Goal: Task Accomplishment & Management: Manage account settings

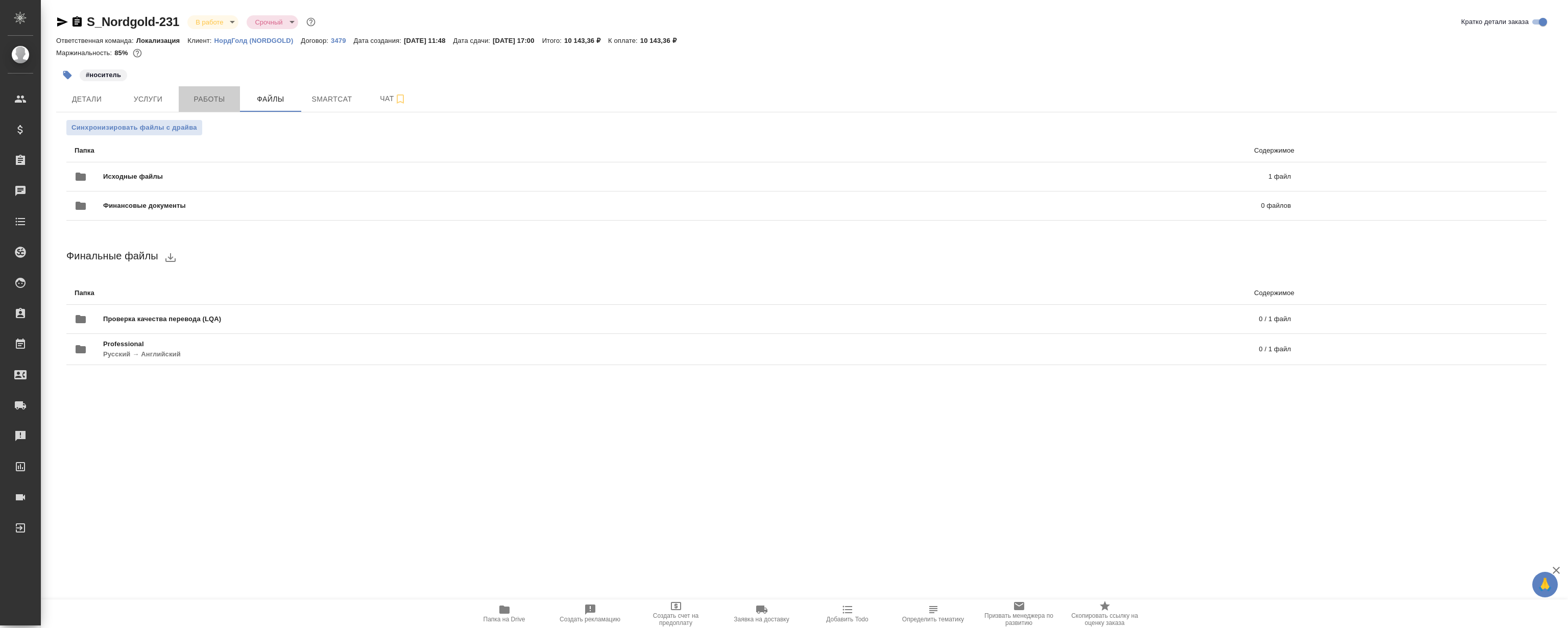
click at [219, 99] on span "Работы" at bounding box center [210, 99] width 49 height 13
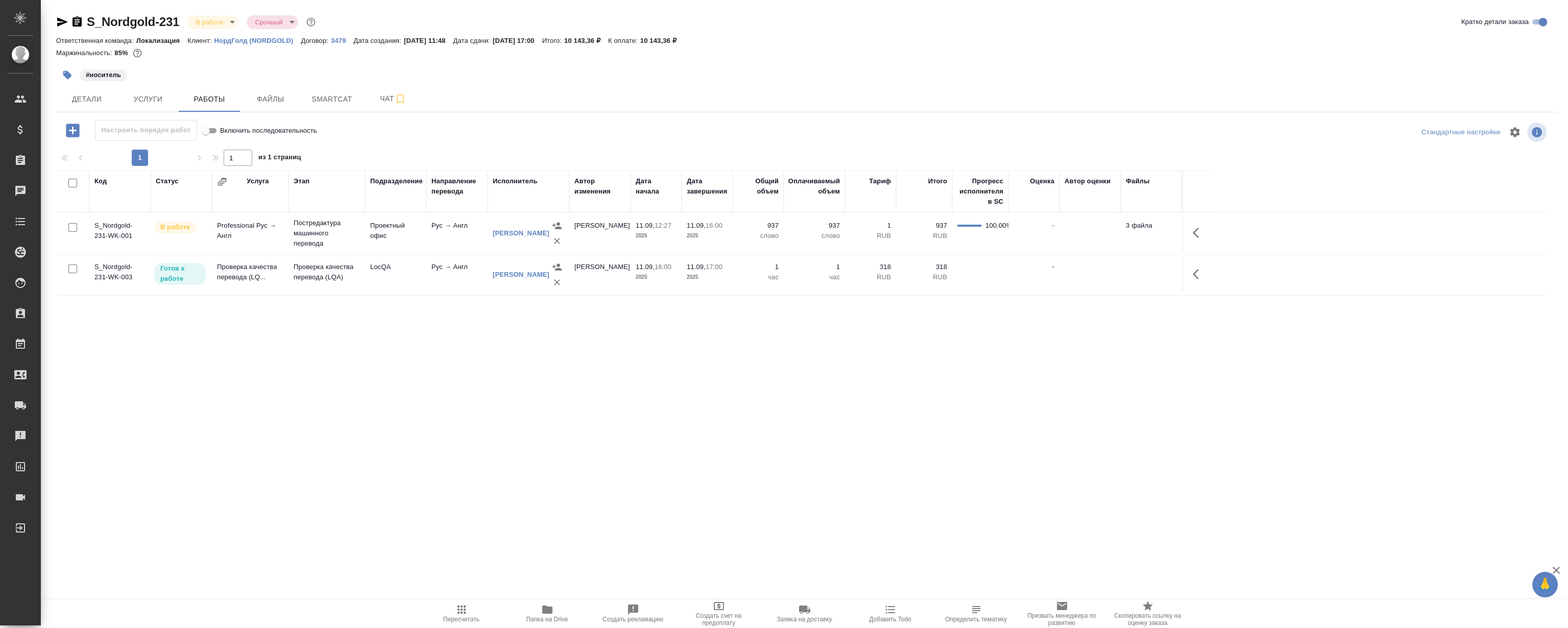
click at [1202, 229] on icon "button" at bounding box center [1199, 233] width 12 height 12
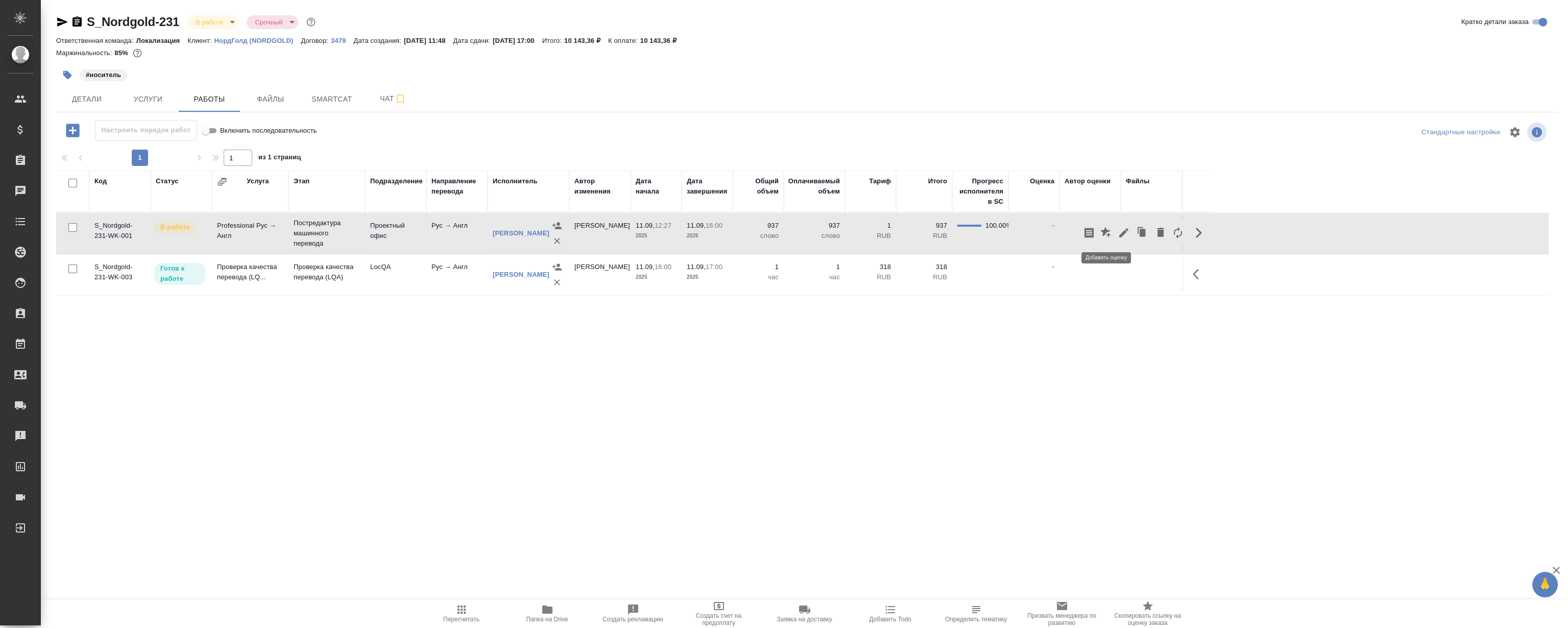
click at [1103, 233] on icon "button" at bounding box center [1107, 233] width 12 height 12
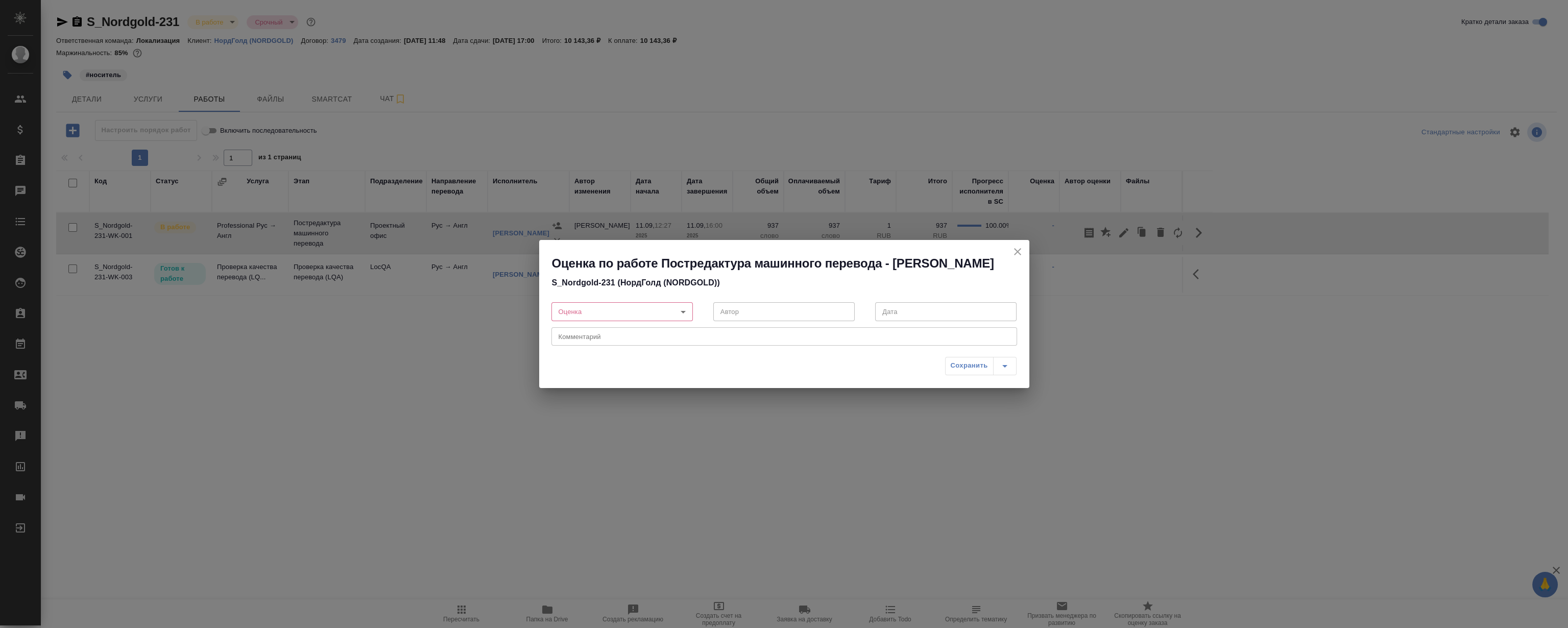
click at [630, 322] on body "🙏 .cls-1 fill:#fff; AWATERA [PERSON_NAME] Спецификации Заказы 0 Чаты Todo Проек…" at bounding box center [784, 314] width 1568 height 628
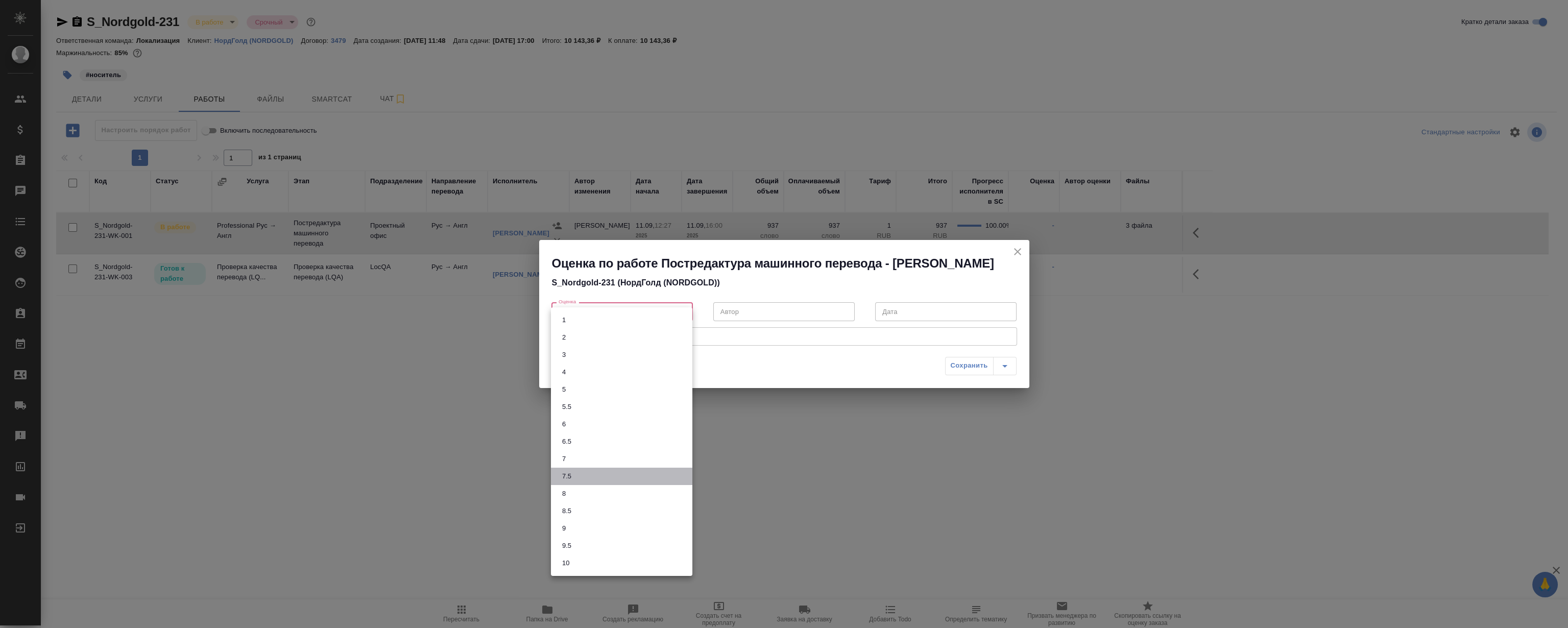
click at [603, 478] on li "7.5" at bounding box center [622, 477] width 142 height 17
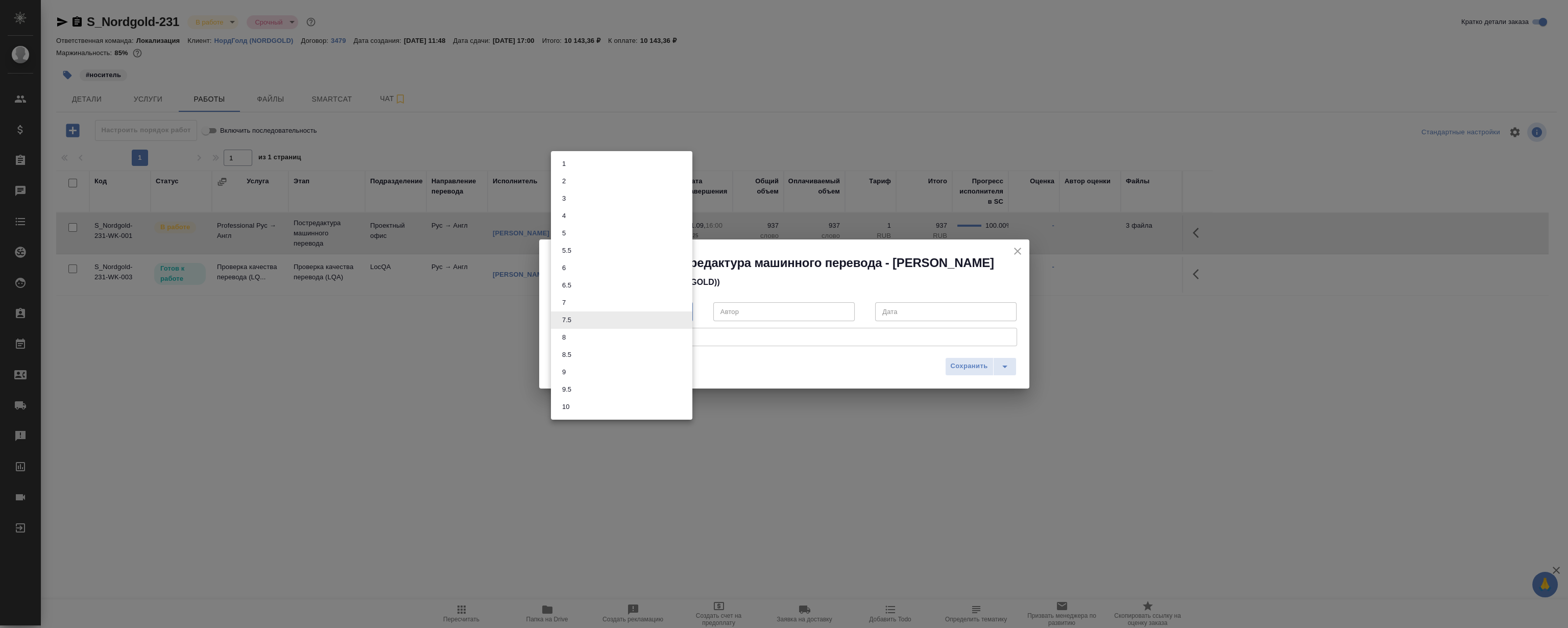
click at [650, 317] on body "🙏 .cls-1 fill:#fff; AWATERA [PERSON_NAME] Спецификации Заказы 0 Чаты Todo Проек…" at bounding box center [784, 314] width 1568 height 628
click at [570, 304] on li "7" at bounding box center [622, 303] width 142 height 17
type input "7"
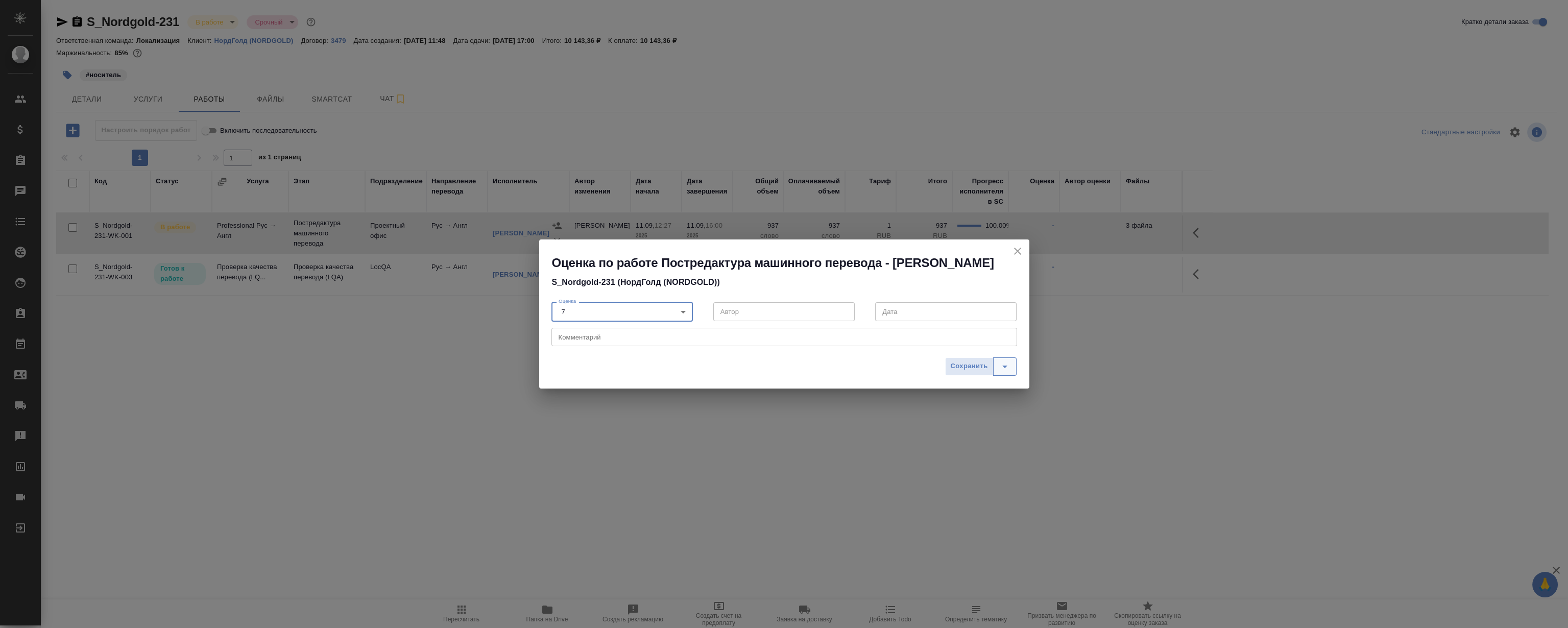
click at [1011, 373] on button "split button" at bounding box center [1005, 367] width 24 height 19
click at [953, 353] on li "Сохранить и отправить исполнителю" at bounding box center [961, 360] width 133 height 16
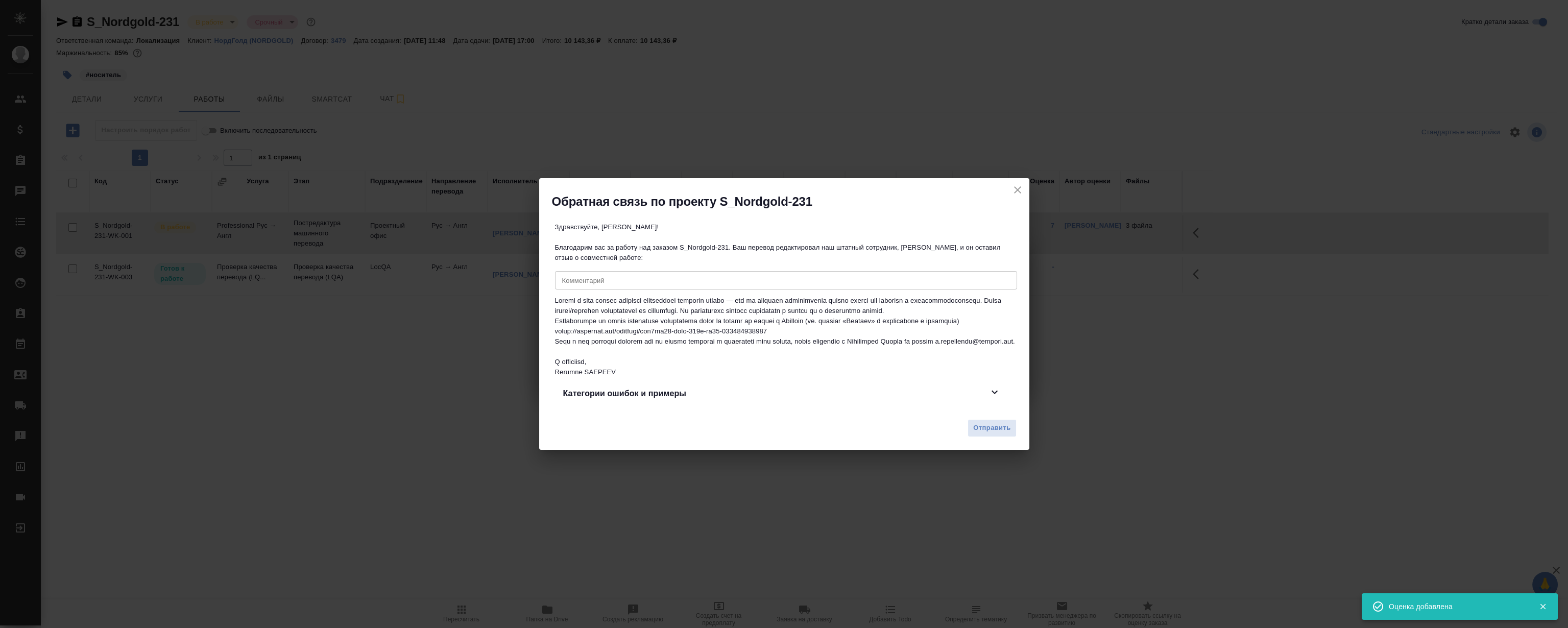
click at [646, 277] on textarea at bounding box center [786, 280] width 448 height 8
type textarea "T"
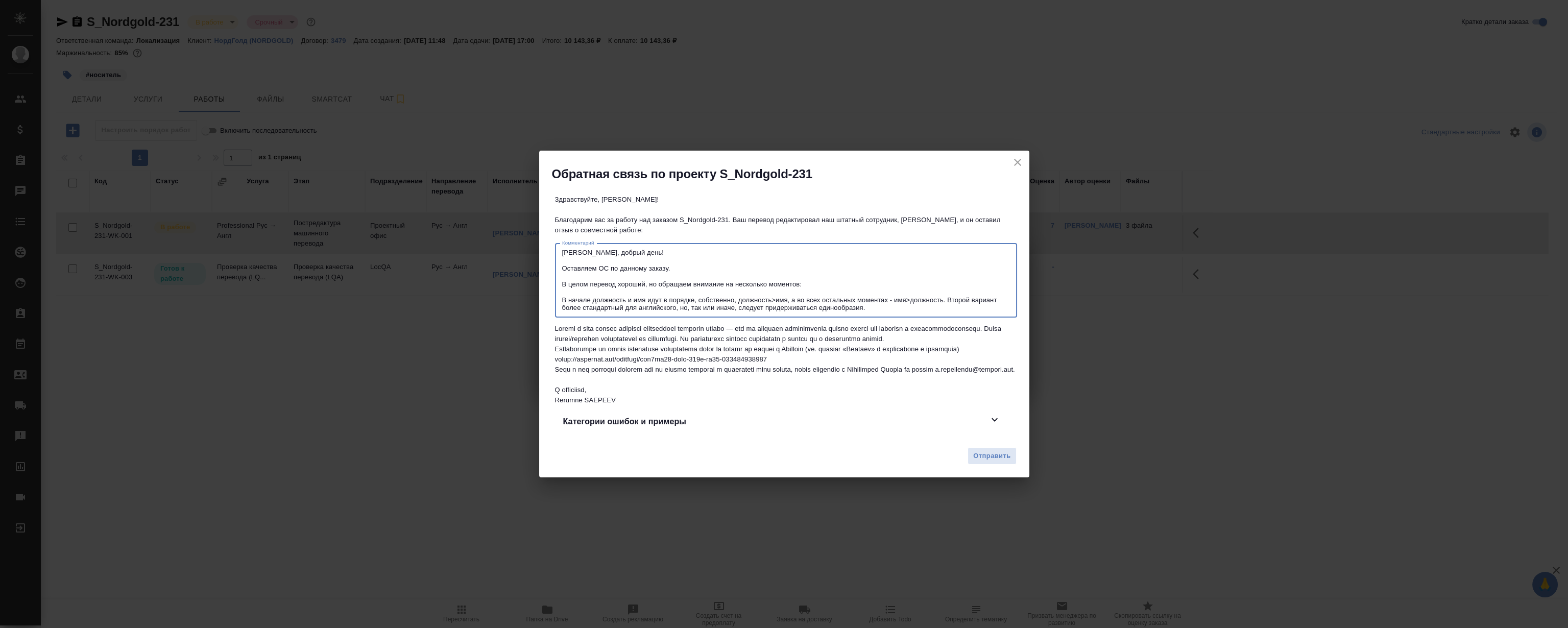
click at [913, 296] on textarea "[PERSON_NAME], добрый день! Оставляем ОС по данному заказу. В целом перевод хор…" at bounding box center [786, 280] width 448 height 64
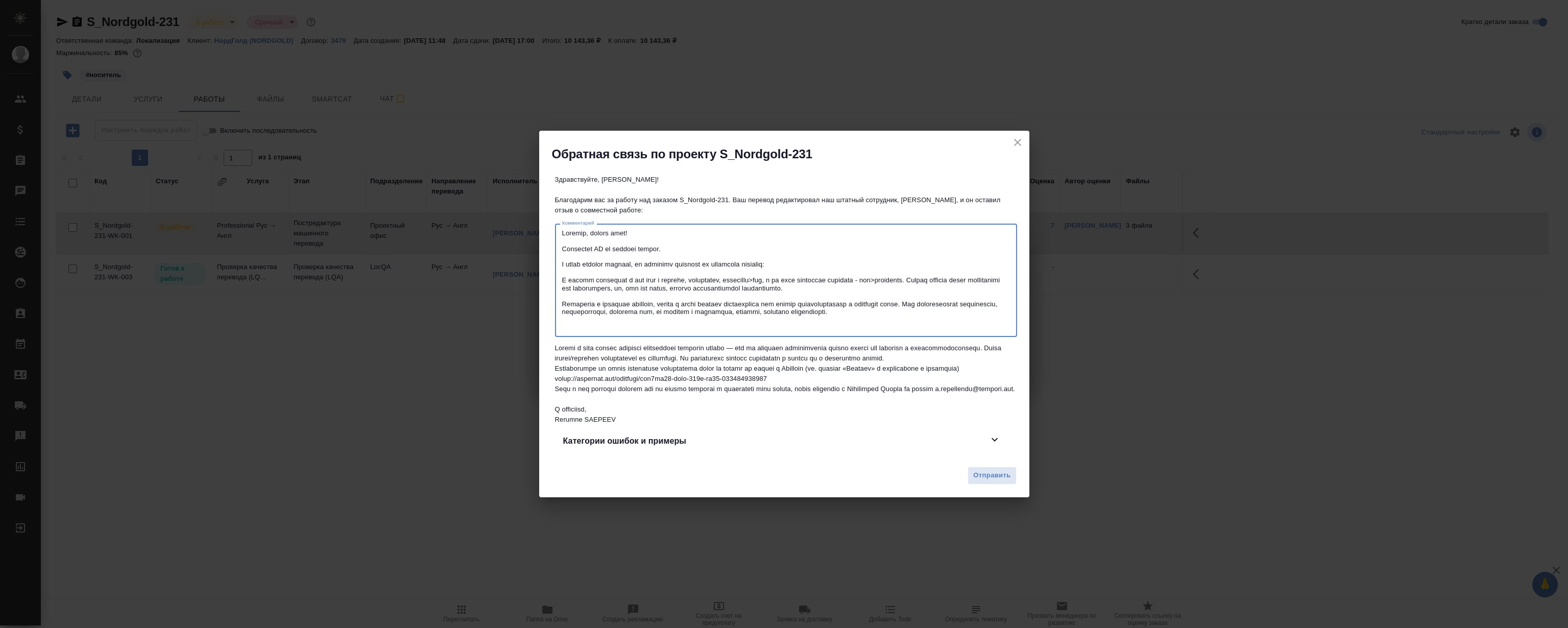
click at [886, 287] on textarea at bounding box center [786, 280] width 448 height 103
click at [889, 295] on textarea at bounding box center [786, 280] width 448 height 103
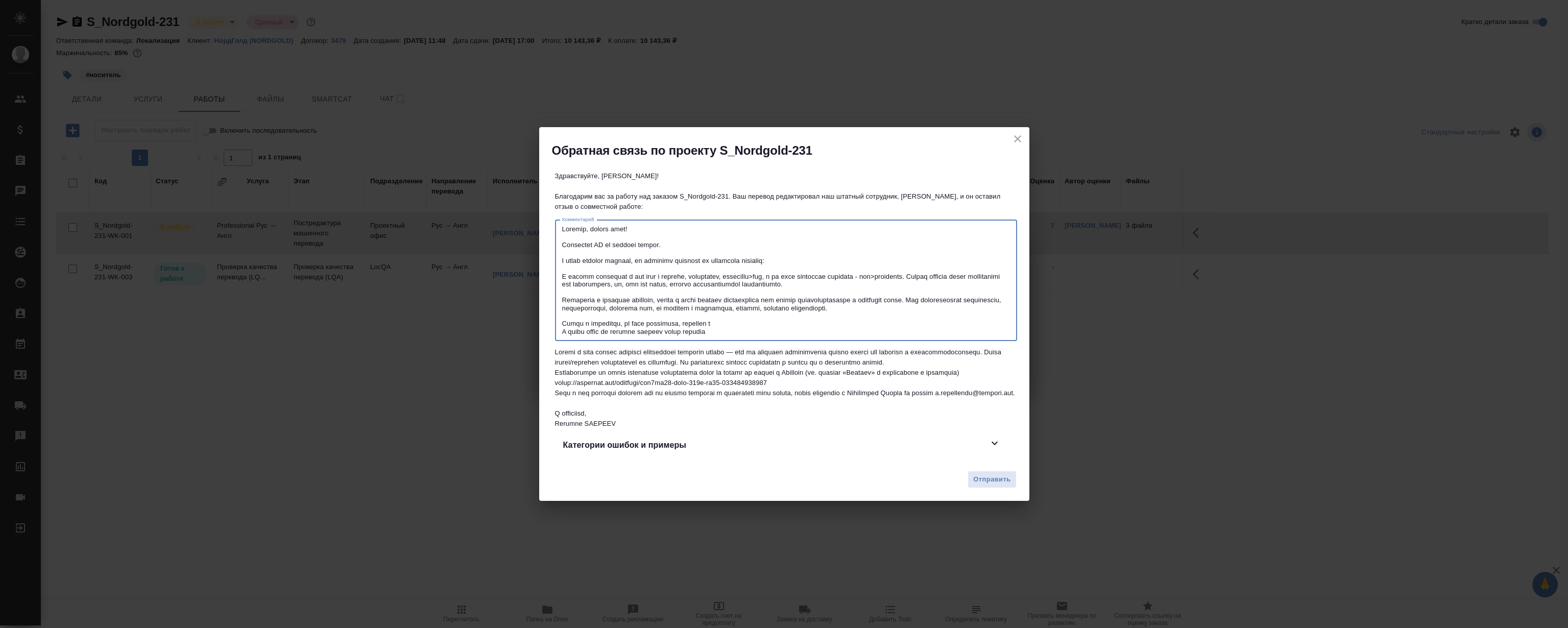
paste textarea "Лефа7"
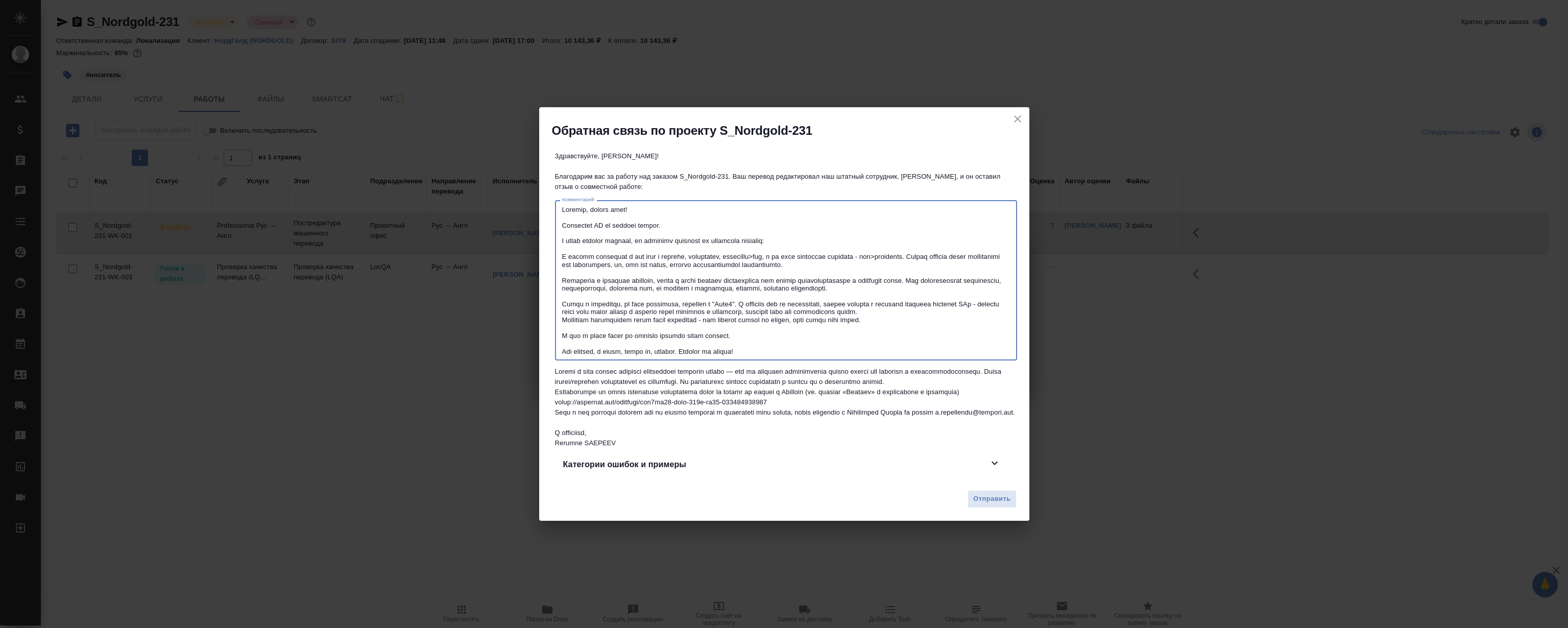
click at [838, 276] on textarea at bounding box center [786, 280] width 448 height 150
click at [925, 277] on textarea at bounding box center [786, 280] width 448 height 150
click at [853, 291] on textarea at bounding box center [786, 280] width 448 height 150
type textarea "Loremip, dolors amet! Consectet AD el seddoei tempor. I utlab etdolor magnaal, …"
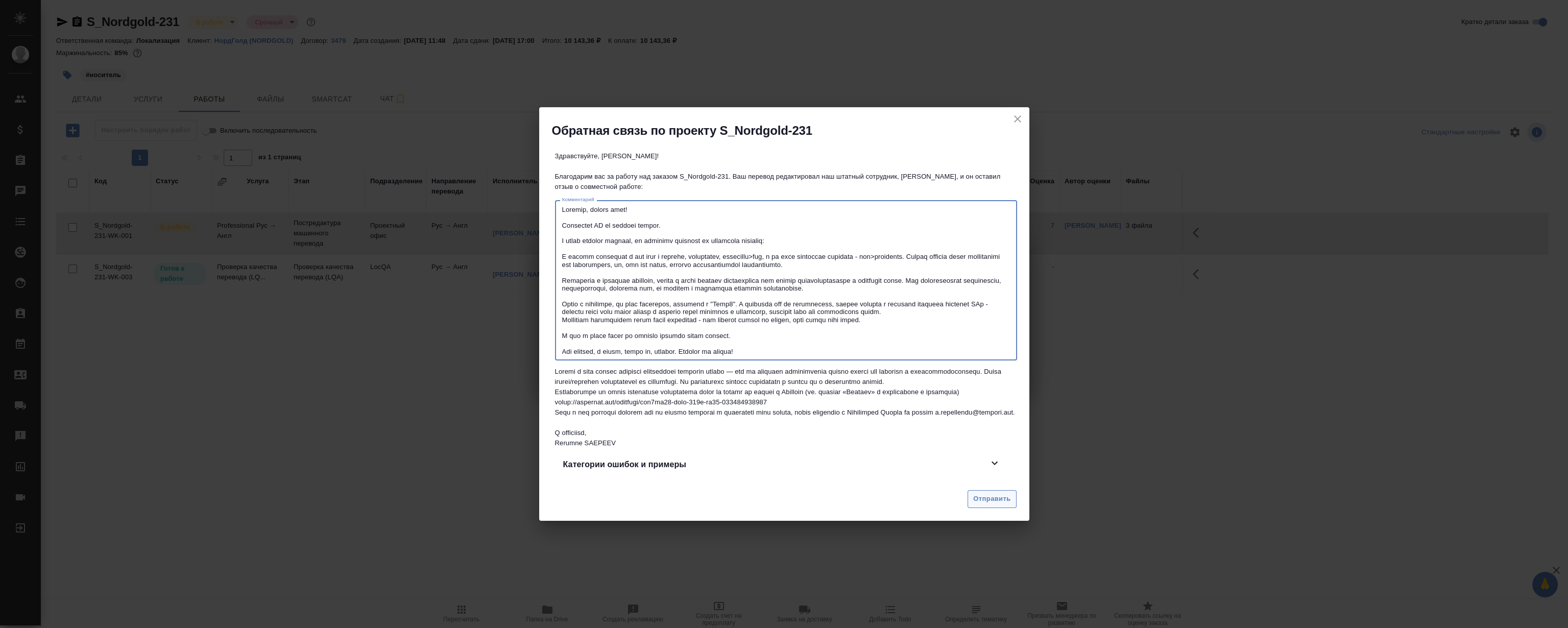
click at [980, 506] on span "Отправить" at bounding box center [992, 500] width 37 height 12
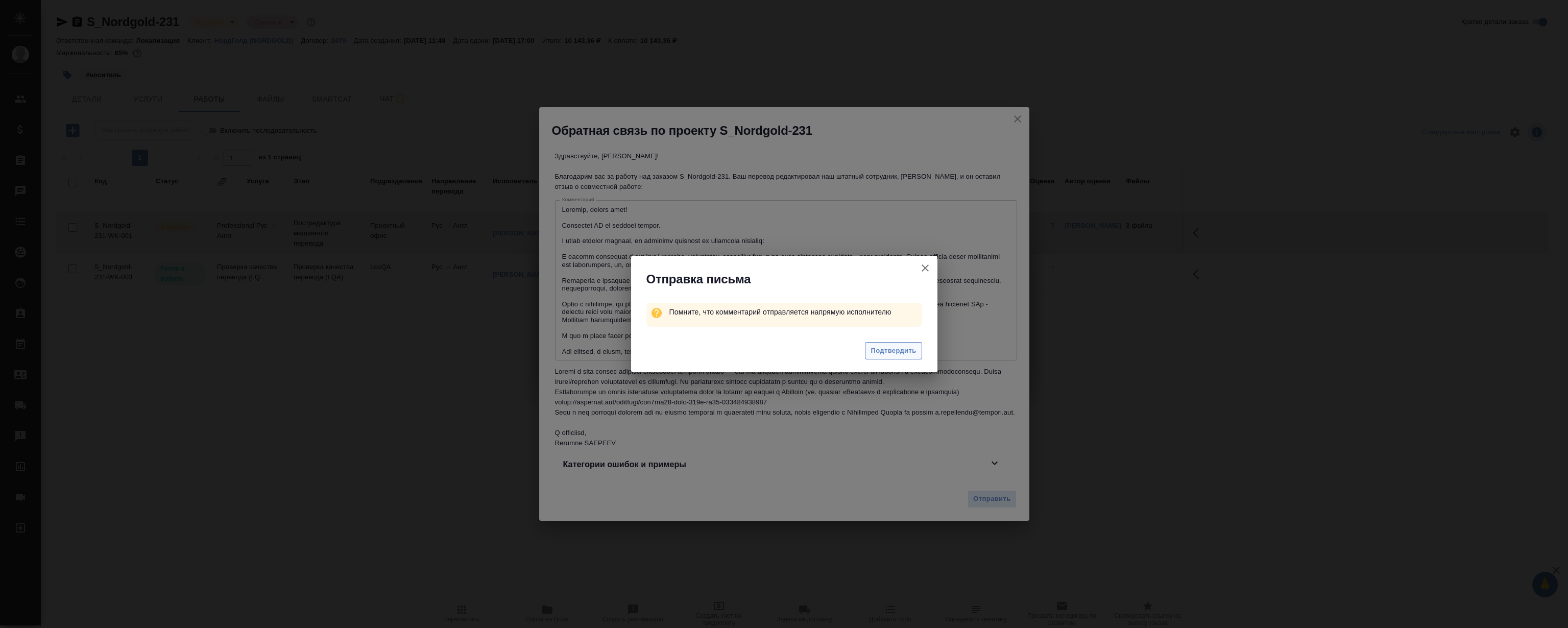
click at [910, 345] on span "Подтвердить" at bounding box center [894, 351] width 46 height 12
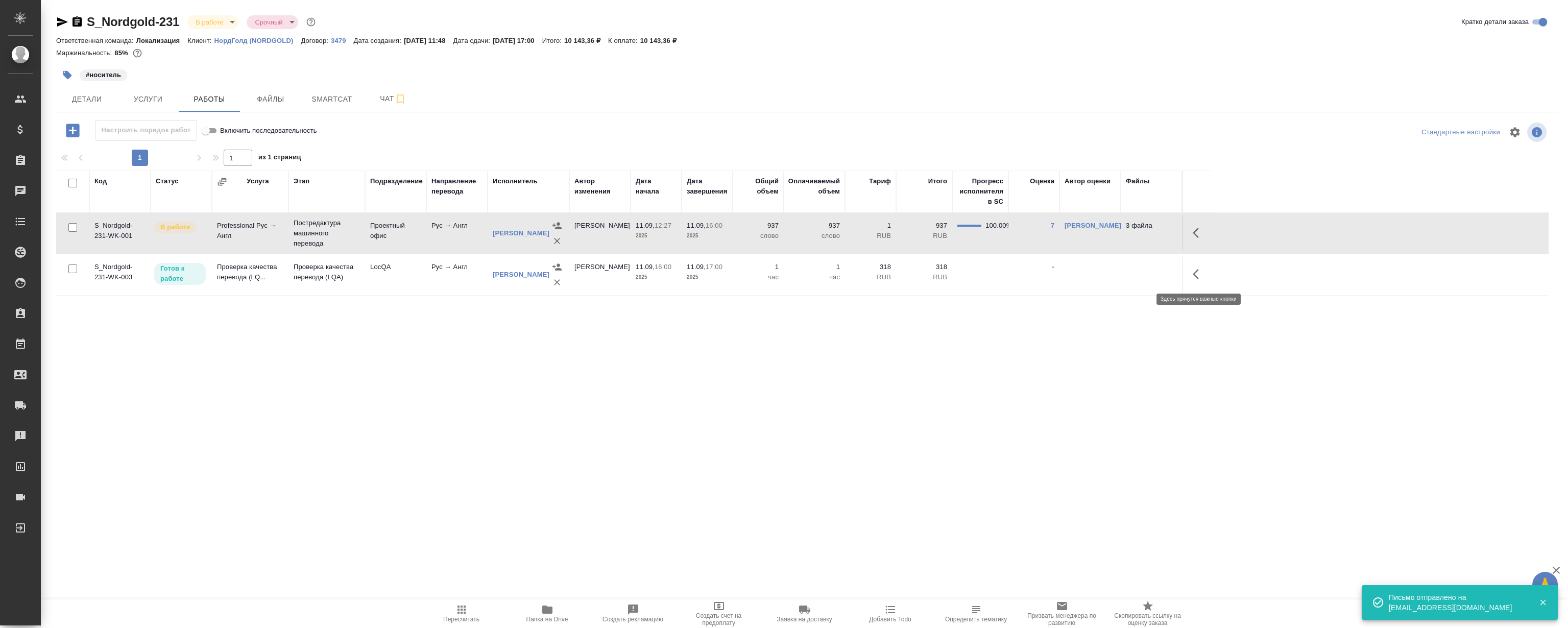
click at [1202, 267] on button "button" at bounding box center [1199, 274] width 25 height 25
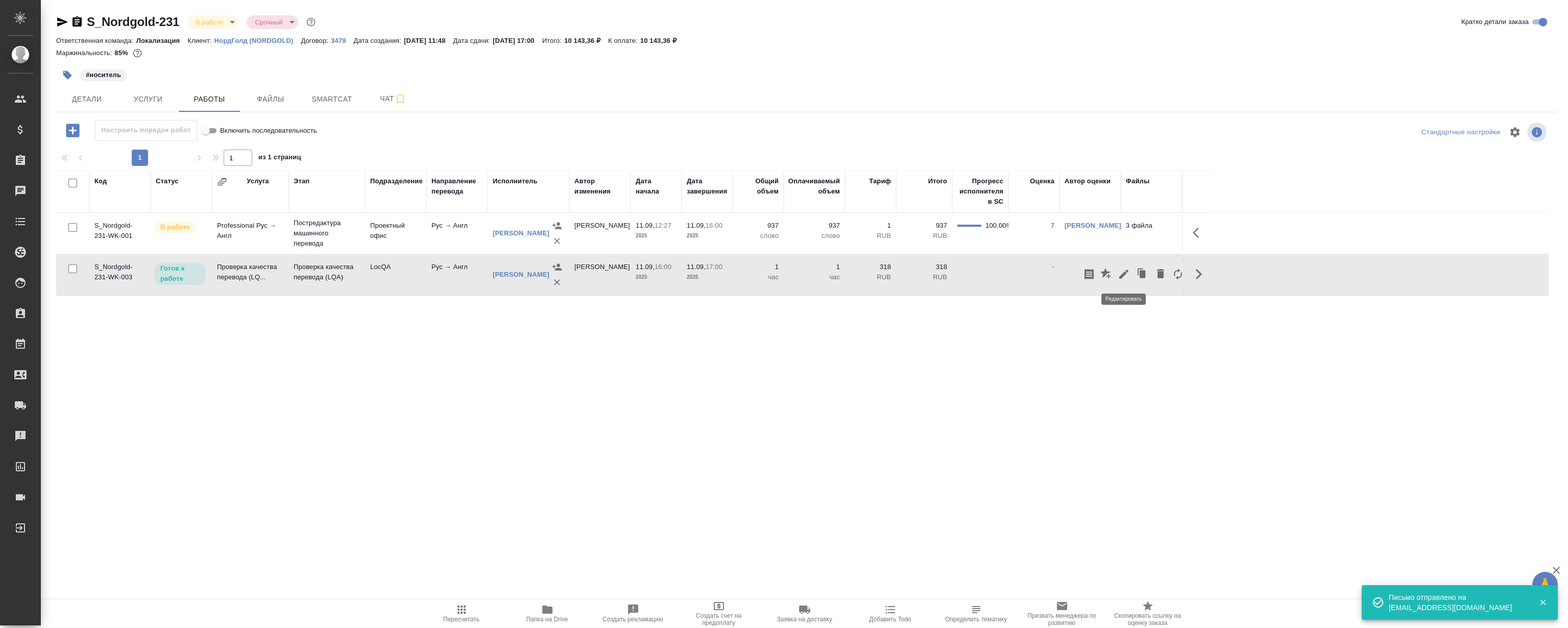
click at [1120, 272] on icon "button" at bounding box center [1124, 274] width 12 height 12
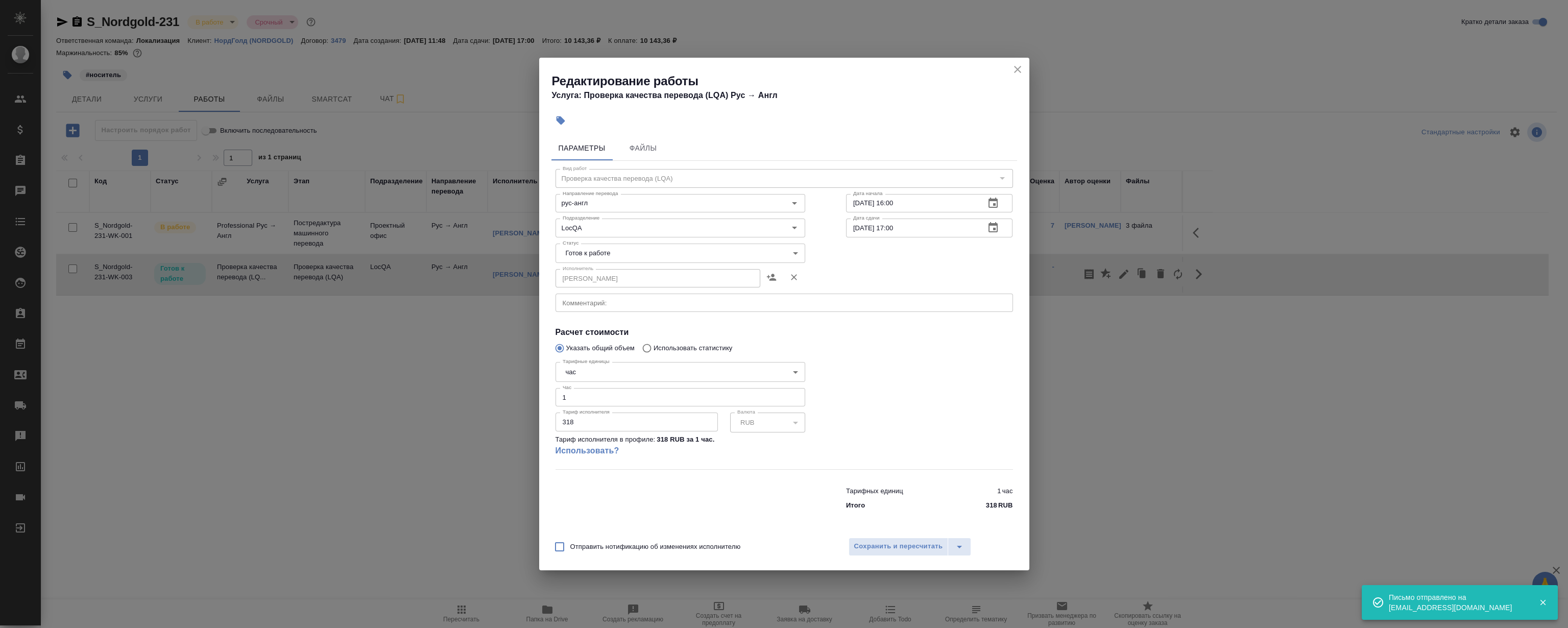
click at [594, 267] on div "Исполнитель [PERSON_NAME] Исполнитель" at bounding box center [680, 277] width 250 height 25
click at [604, 249] on body "🙏 .cls-1 fill:#fff; AWATERA [PERSON_NAME] Спецификации Заказы 0 Чаты Todo Проек…" at bounding box center [784, 314] width 1568 height 628
click at [625, 303] on li "Сдан" at bounding box center [680, 305] width 250 height 17
type input "closed"
click at [902, 555] on button "Сохранить и пересчитать" at bounding box center [899, 547] width 100 height 19
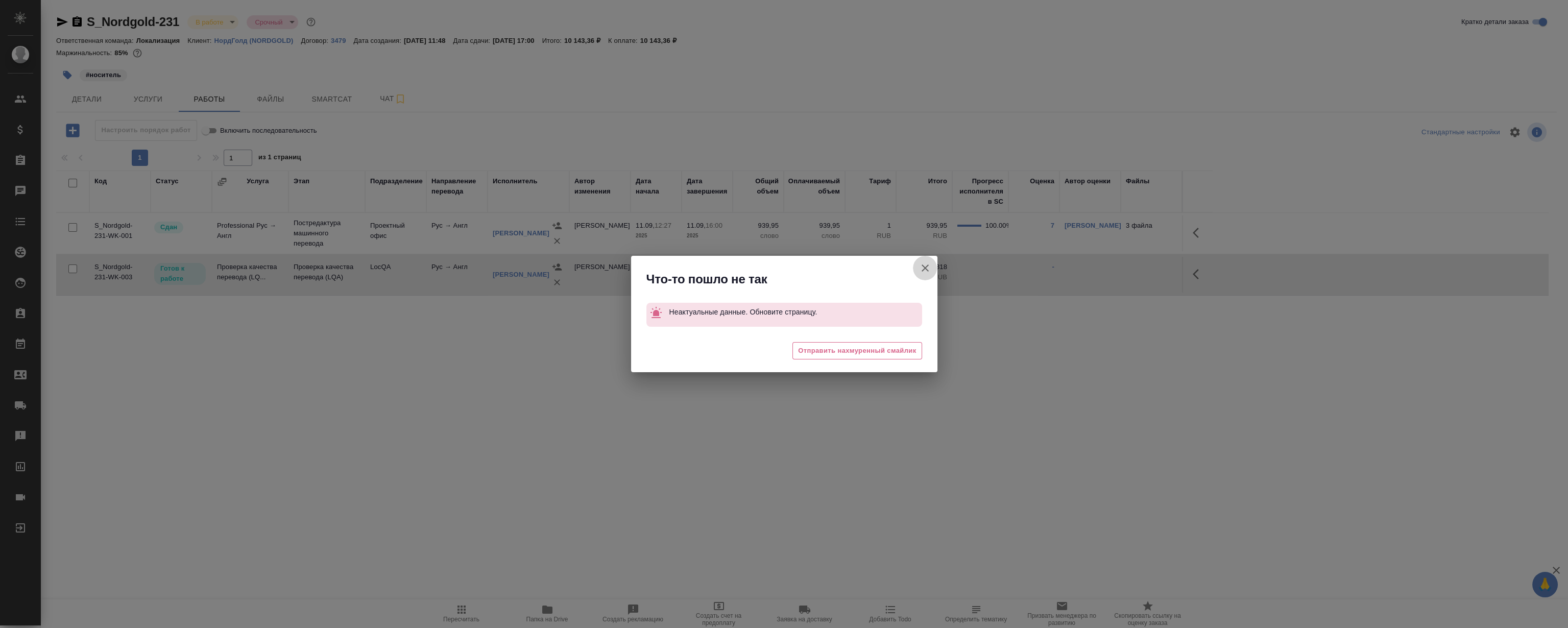
click at [920, 269] on icon "button" at bounding box center [925, 268] width 12 height 12
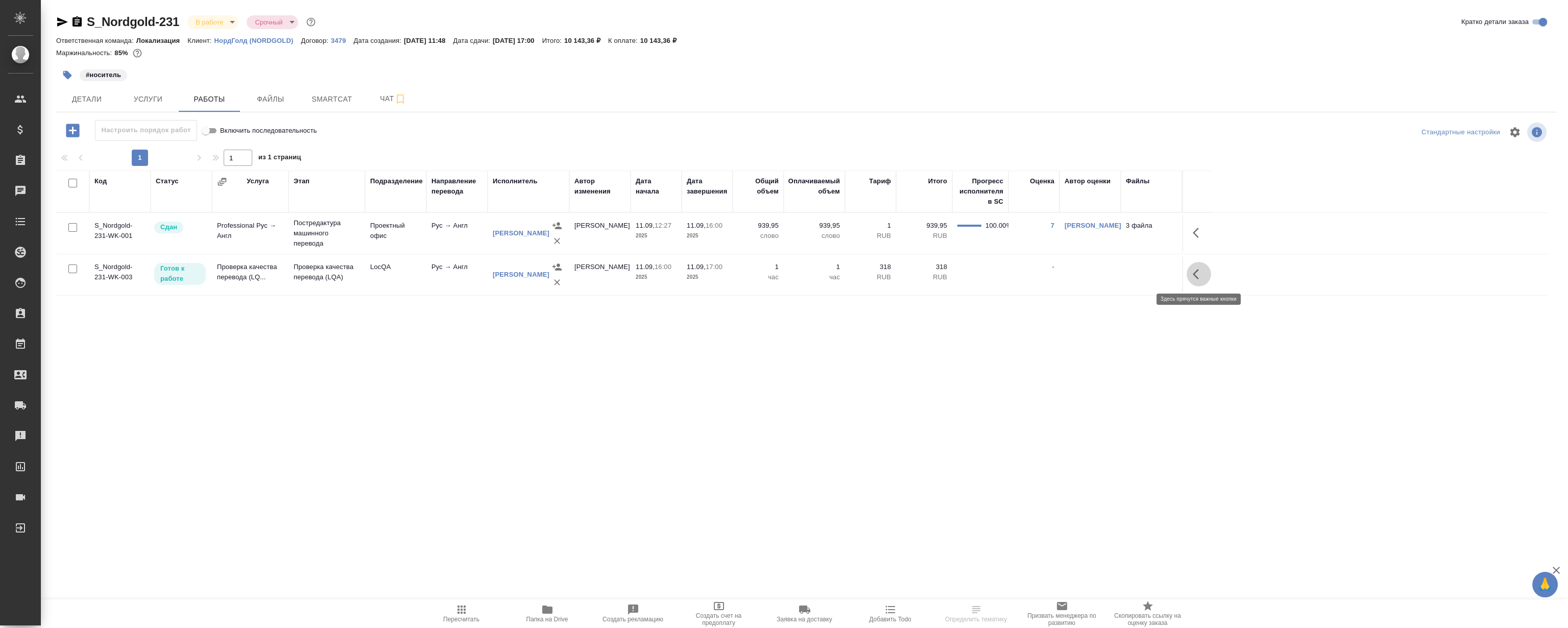
click at [1205, 273] on button "button" at bounding box center [1199, 274] width 25 height 25
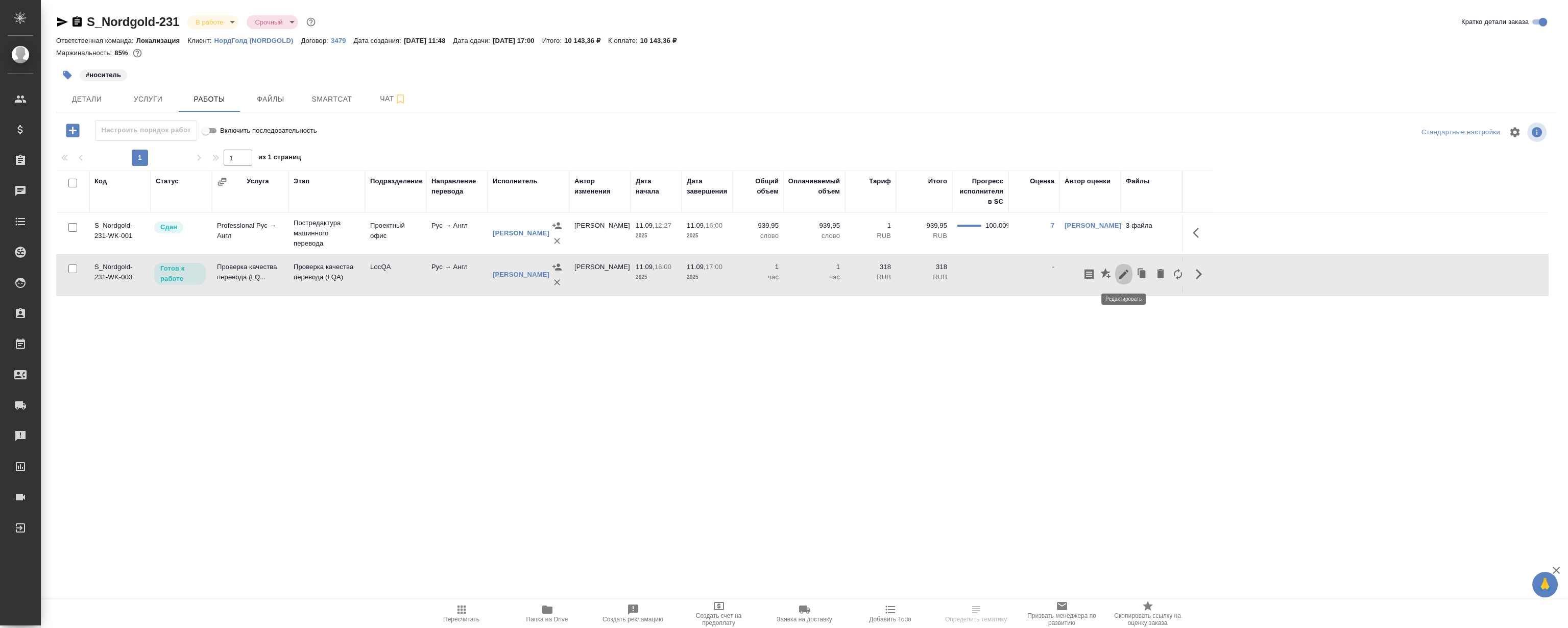
click at [1123, 276] on icon "button" at bounding box center [1124, 274] width 9 height 9
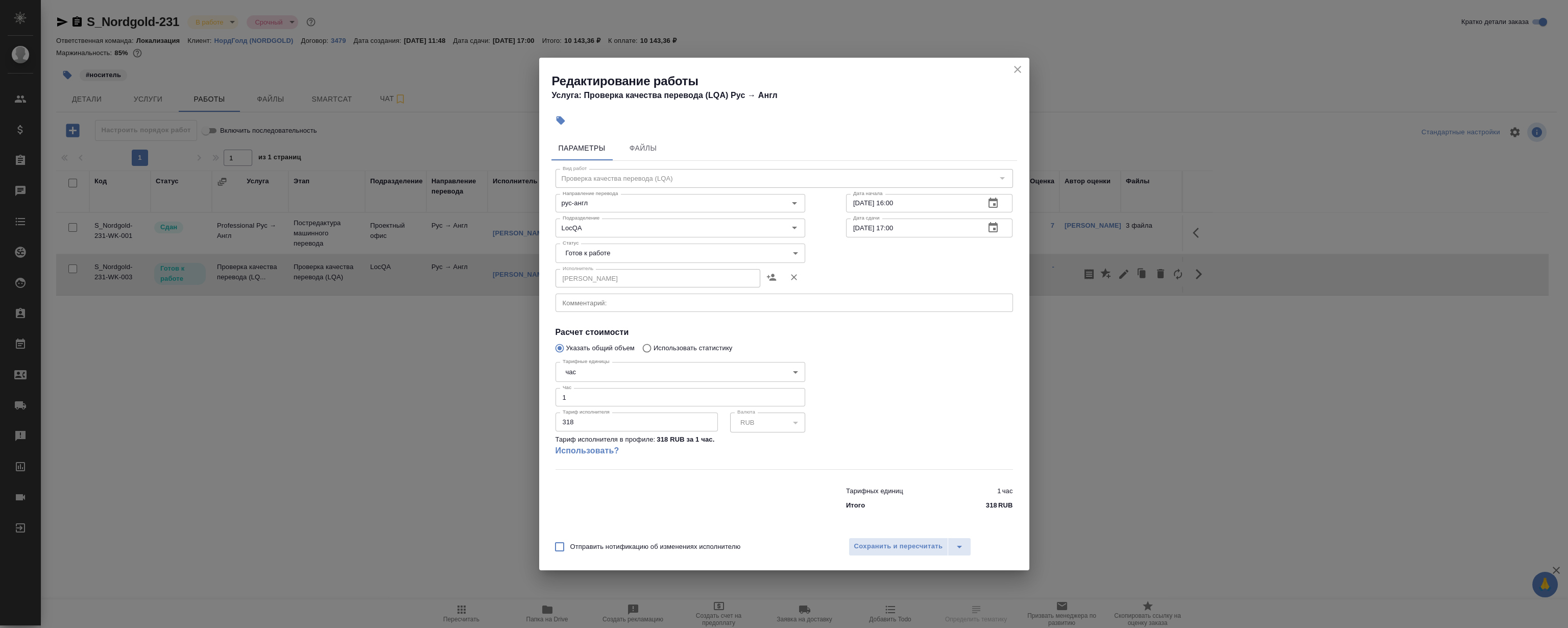
click at [621, 246] on body "🙏 .cls-1 fill:#fff; AWATERA Magerramov Ruslan Клиенты Спецификации Заказы Чаты …" at bounding box center [784, 314] width 1568 height 628
click at [611, 303] on li "Сдан" at bounding box center [680, 305] width 250 height 17
type input "closed"
click at [877, 548] on span "Сохранить и пересчитать" at bounding box center [899, 547] width 89 height 12
